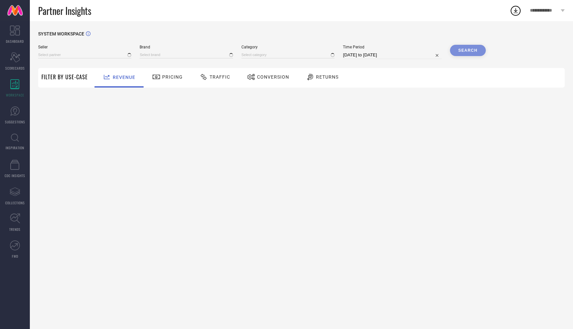
type input "All"
type input "1 STOP FASHION"
type input "All"
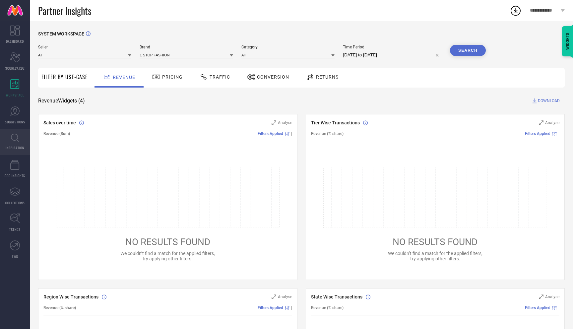
click at [14, 143] on link "INSPIRATION" at bounding box center [15, 142] width 30 height 27
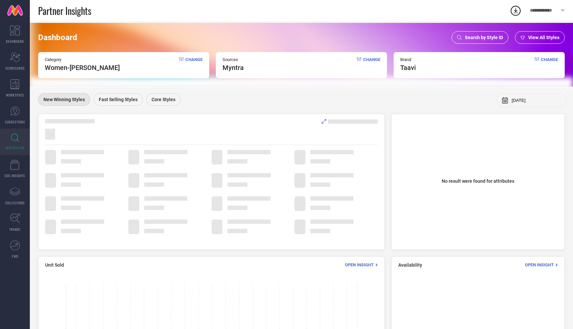
click at [490, 38] on span "Search by Style ID" at bounding box center [484, 37] width 38 height 5
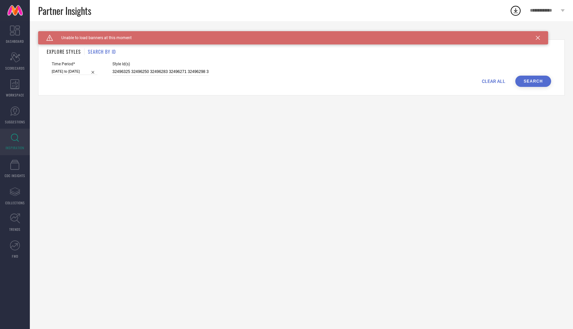
click at [495, 79] on span "CLEAR ALL" at bounding box center [493, 81] width 24 height 5
click at [178, 74] on input at bounding box center [160, 72] width 96 height 8
paste input "31667755 34890371 34890379 34890352 36500159 36500138 36499974 36500154 3649994…"
type input "31667755 34890371 34890379 34890352 36500159 36500138 36499974 36500154 3649994…"
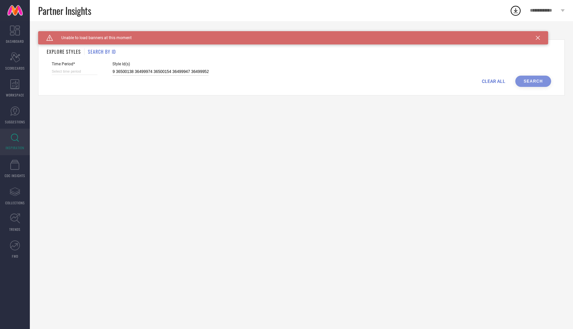
click at [74, 71] on input at bounding box center [75, 71] width 46 height 7
select select "8"
select select "2025"
select select "9"
select select "2025"
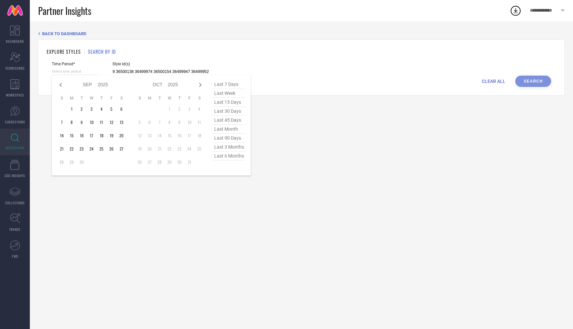
type input "31667755 34890371 34890379 34890352 36500159 36500138 36499974 36500154 3649994…"
click at [232, 139] on span "last 90 days" at bounding box center [228, 138] width 33 height 9
type input "[DATE] to [DATE]"
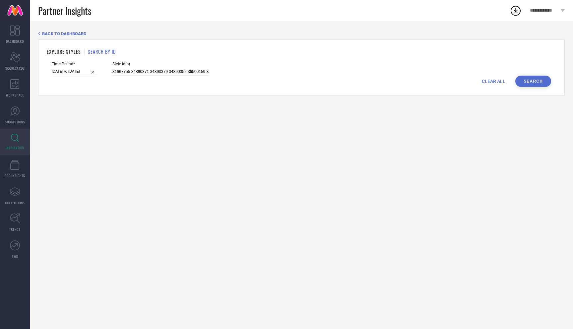
click at [532, 84] on button "Search" at bounding box center [533, 81] width 36 height 11
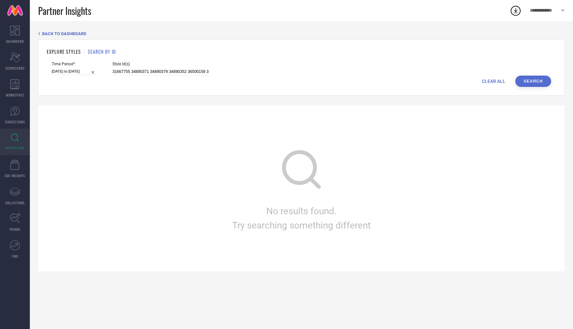
select select "5"
select select "2025"
select select "6"
select select "2025"
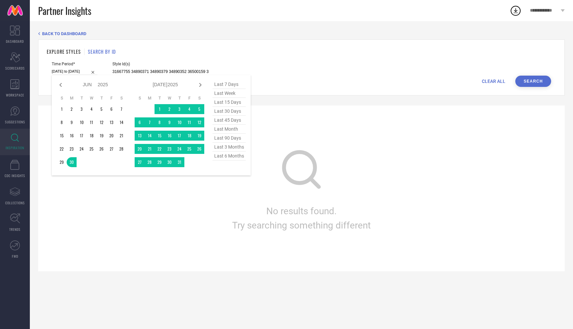
click at [75, 71] on input "[DATE] to [DATE]" at bounding box center [75, 71] width 46 height 7
click at [232, 102] on span "last 15 days" at bounding box center [228, 102] width 33 height 9
type input "[DATE] to [DATE]"
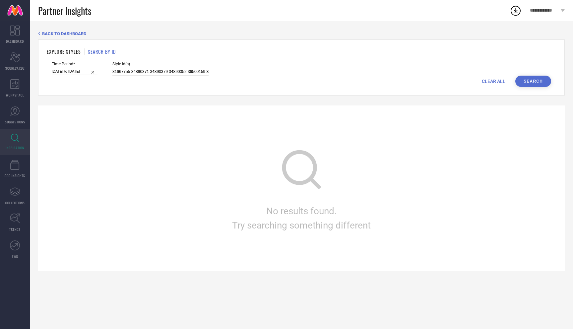
click at [546, 82] on button "Search" at bounding box center [533, 81] width 36 height 11
